Goal: Find contact information: Find contact information

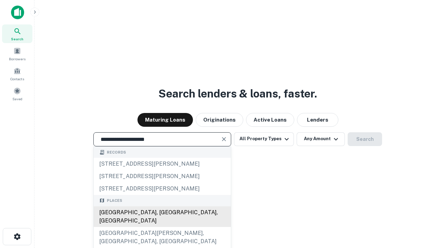
click at [162, 227] on div "Santa Monica, CA, USA" at bounding box center [162, 216] width 137 height 21
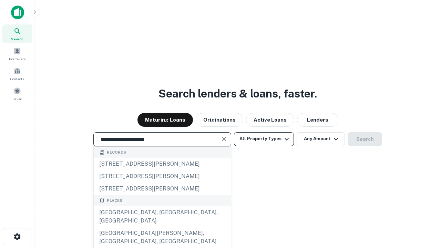
type input "**********"
click at [264, 139] on button "All Property Types" at bounding box center [264, 139] width 60 height 14
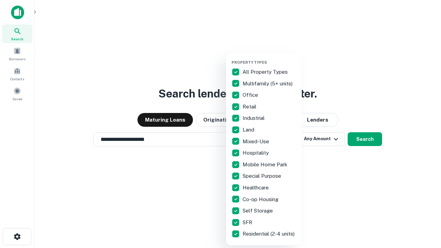
click at [269, 58] on button "button" at bounding box center [269, 58] width 76 height 0
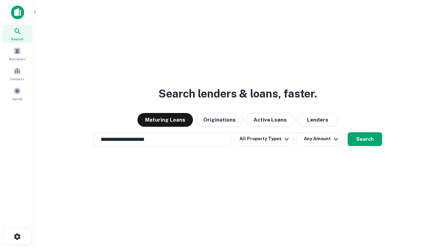
scroll to position [4, 83]
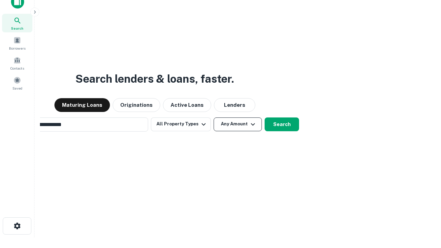
click at [214, 117] on button "Any Amount" at bounding box center [238, 124] width 48 height 14
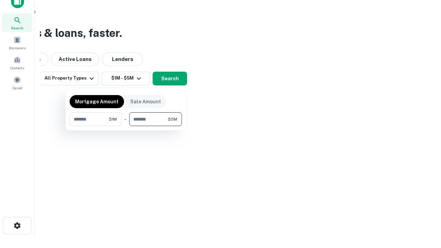
type input "*******"
click at [126, 126] on button "button" at bounding box center [126, 126] width 112 height 0
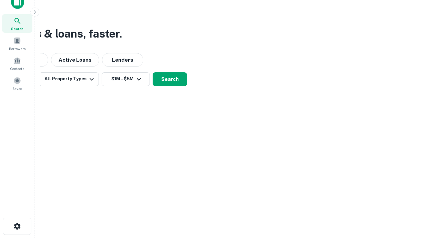
scroll to position [4, 127]
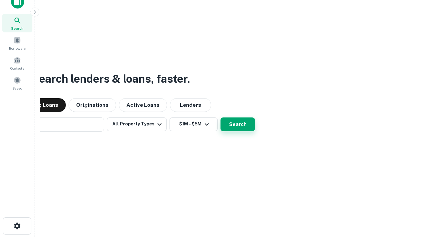
click at [220, 117] on button "Search" at bounding box center [237, 124] width 34 height 14
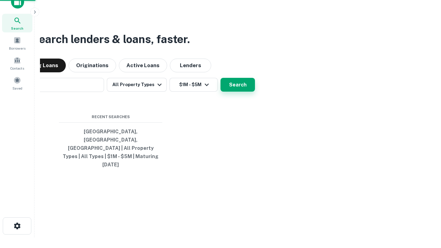
scroll to position [18, 195]
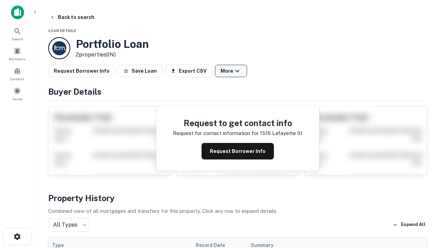
click at [231, 71] on button "More" at bounding box center [231, 71] width 32 height 12
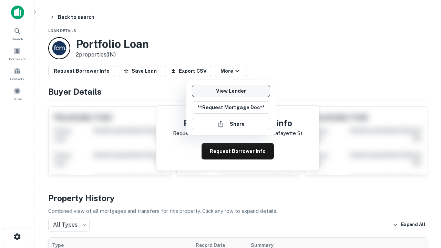
click at [231, 91] on link "View Lender" at bounding box center [231, 91] width 78 height 12
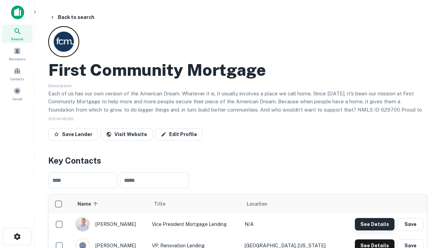
click at [374, 224] on button "See Details" at bounding box center [375, 224] width 40 height 12
click at [17, 237] on icon "button" at bounding box center [17, 237] width 8 height 8
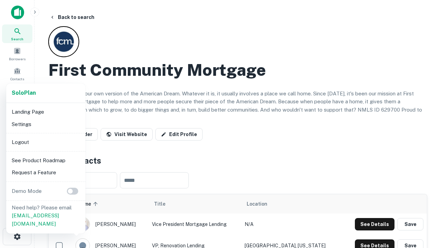
click at [45, 142] on li "Logout" at bounding box center [46, 142] width 74 height 12
